Goal: Contribute content

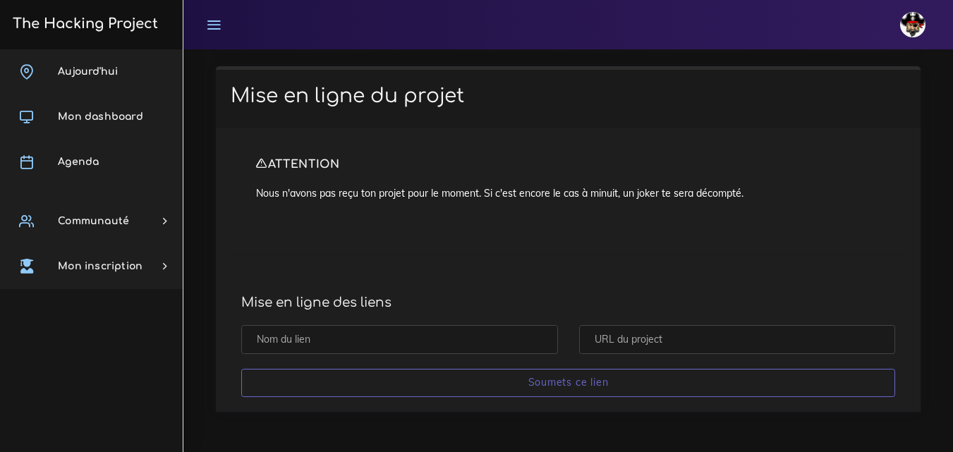
scroll to position [11714, 0]
click at [758, 345] on input "text" at bounding box center [737, 339] width 317 height 29
paste input "https://github.com/Cheche013/Eventbrite2"
type input "https://github.com/Cheche013/Eventbrite2"
click at [795, 195] on p "Nous n'avons pas reçu ton projet pour le moment. Si c'est encore le cas à minui…" at bounding box center [568, 193] width 624 height 14
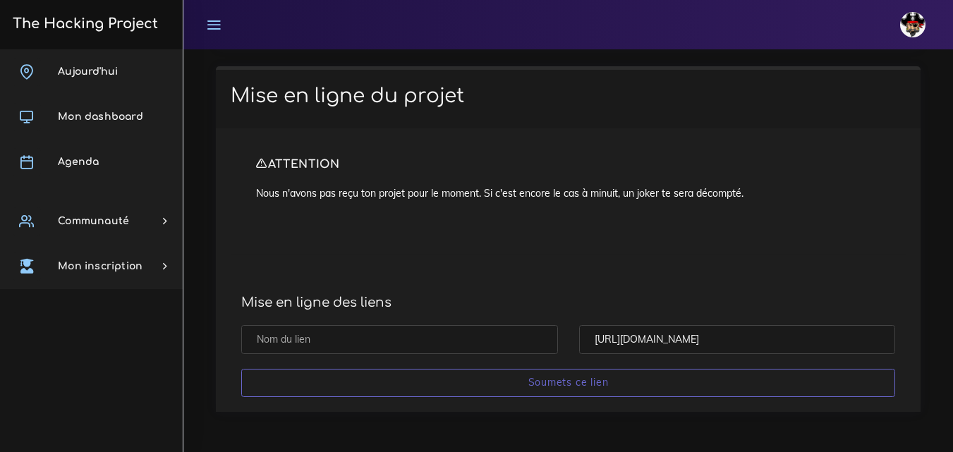
click at [392, 337] on input "text" at bounding box center [399, 339] width 317 height 29
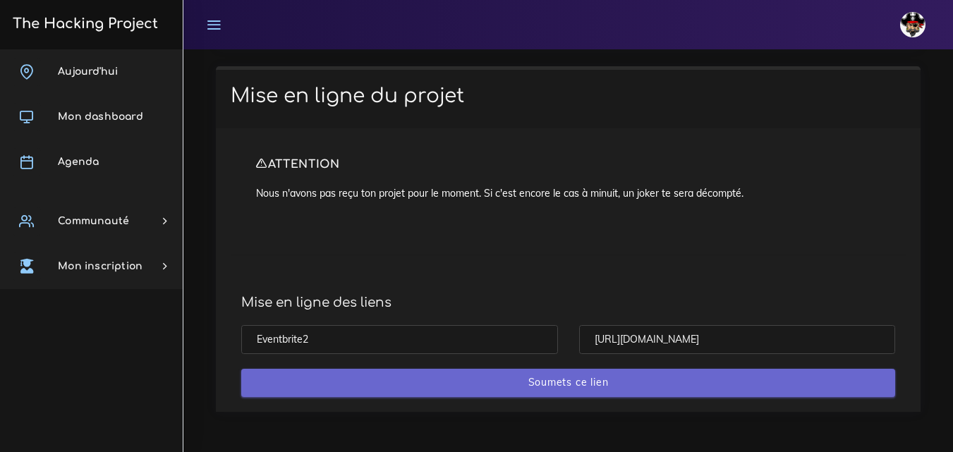
type input "Eventbrite2"
click at [562, 383] on input "Soumets ce lien" at bounding box center [568, 383] width 654 height 29
